Goal: Task Accomplishment & Management: Manage account settings

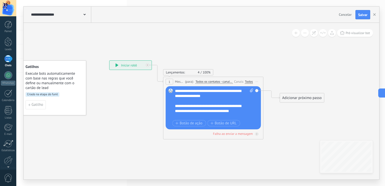
click at [365, 16] on span "Salvar" at bounding box center [362, 15] width 9 height 4
click at [374, 13] on button "button" at bounding box center [374, 15] width 8 height 10
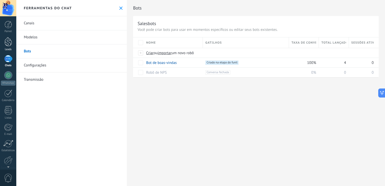
click at [10, 44] on div at bounding box center [9, 41] width 8 height 9
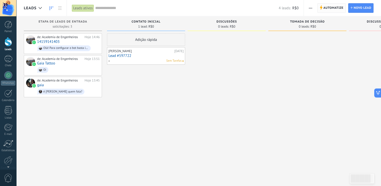
click at [324, 5] on span "Automatize" at bounding box center [333, 8] width 20 height 9
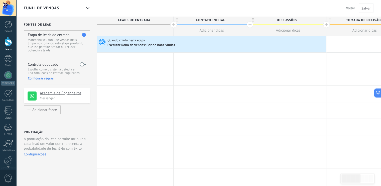
click at [126, 20] on span "Leads de entrada" at bounding box center [134, 20] width 74 height 8
click at [127, 26] on div at bounding box center [135, 30] width 76 height 11
click at [128, 37] on div "Quando criado nesta etapa Executar [PERSON_NAME] de vendas: Bot de boas-vindas" at bounding box center [211, 44] width 229 height 16
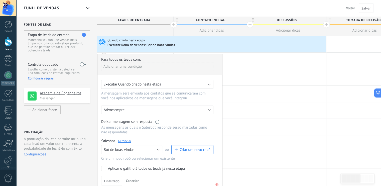
click at [130, 19] on span "Leads de entrada" at bounding box center [134, 20] width 74 height 8
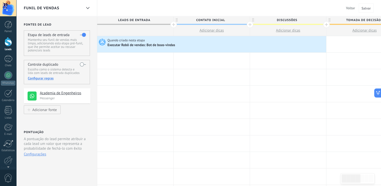
click at [130, 19] on span "Leads de entrada" at bounding box center [134, 20] width 74 height 8
click at [87, 7] on icon at bounding box center [87, 8] width 3 height 2
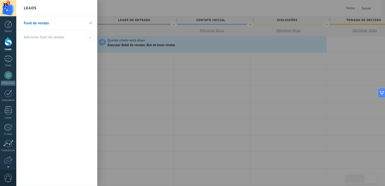
click at [123, 6] on div at bounding box center [208, 93] width 385 height 186
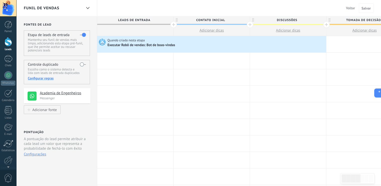
click at [8, 43] on div at bounding box center [9, 41] width 8 height 9
